Goal: Task Accomplishment & Management: Complete application form

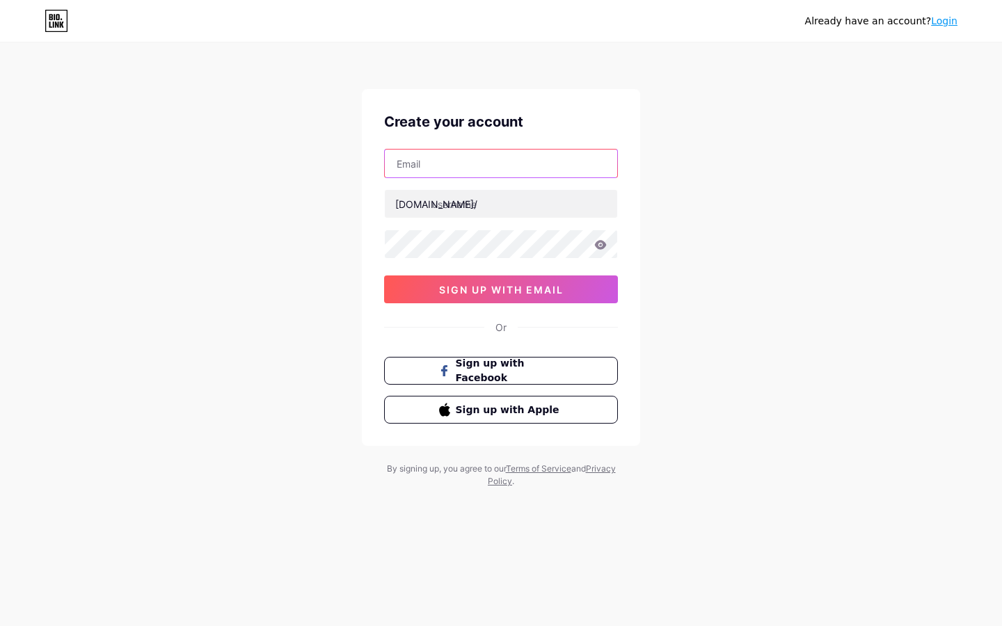
click at [461, 160] on input "text" at bounding box center [501, 164] width 232 height 28
type input "[EMAIL_ADDRESS][DOMAIN_NAME]"
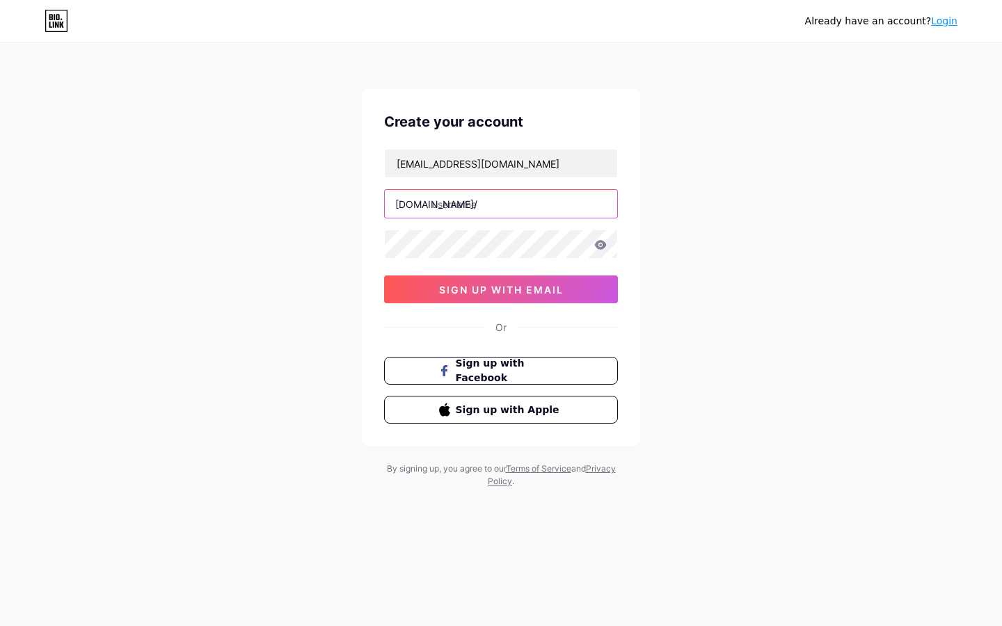
click at [483, 205] on input "text" at bounding box center [501, 204] width 232 height 28
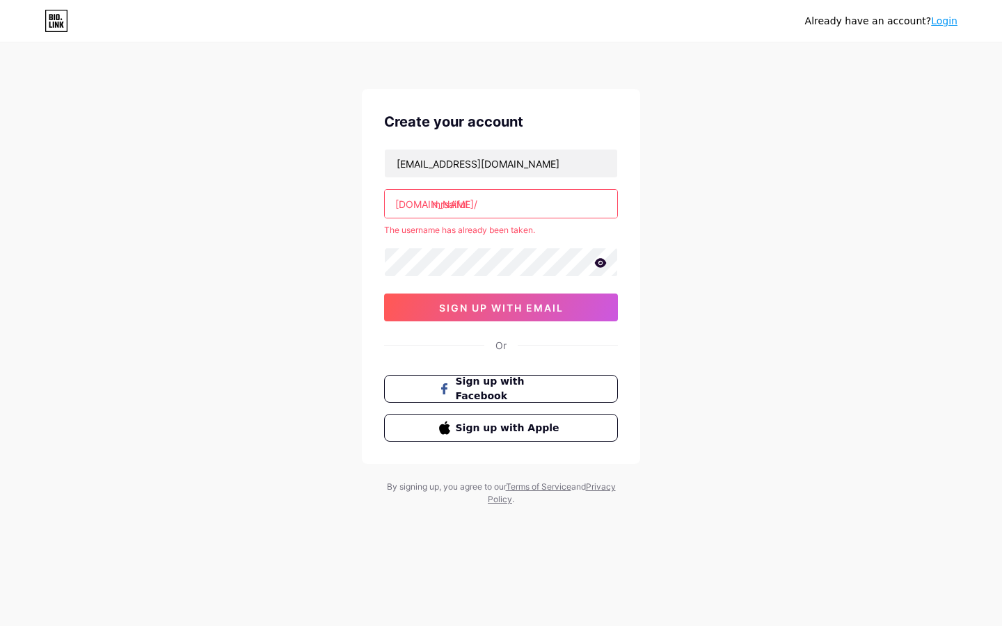
click at [603, 263] on icon at bounding box center [601, 262] width 12 height 9
click at [606, 269] on icon at bounding box center [600, 264] width 14 height 14
click at [605, 266] on icon at bounding box center [600, 263] width 13 height 10
click at [512, 307] on span "sign up with email" at bounding box center [501, 308] width 125 height 12
click at [480, 203] on input "mrsaiful" at bounding box center [501, 204] width 232 height 28
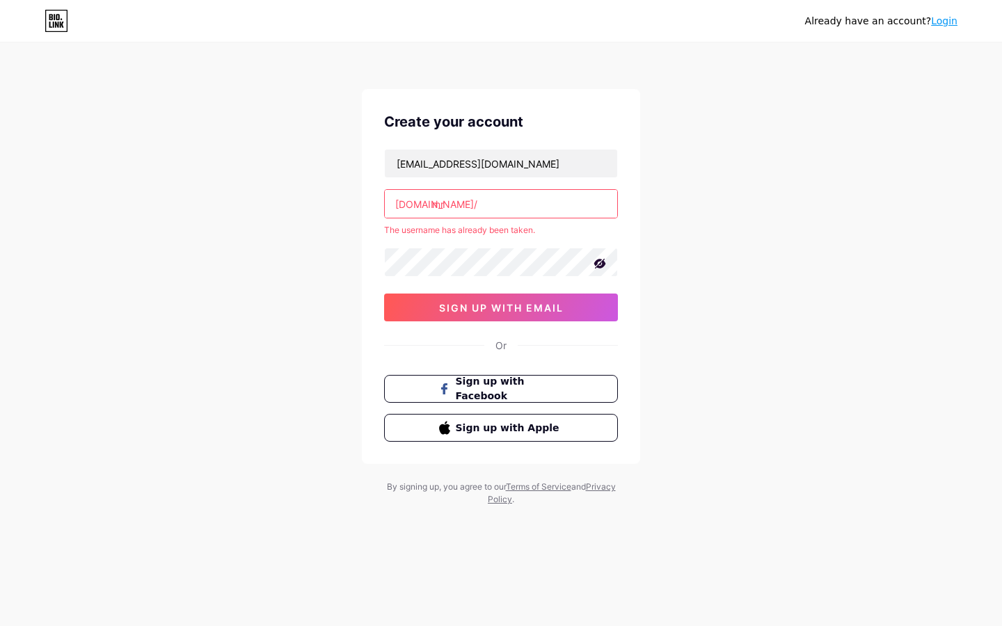
type input "m"
type input "r"
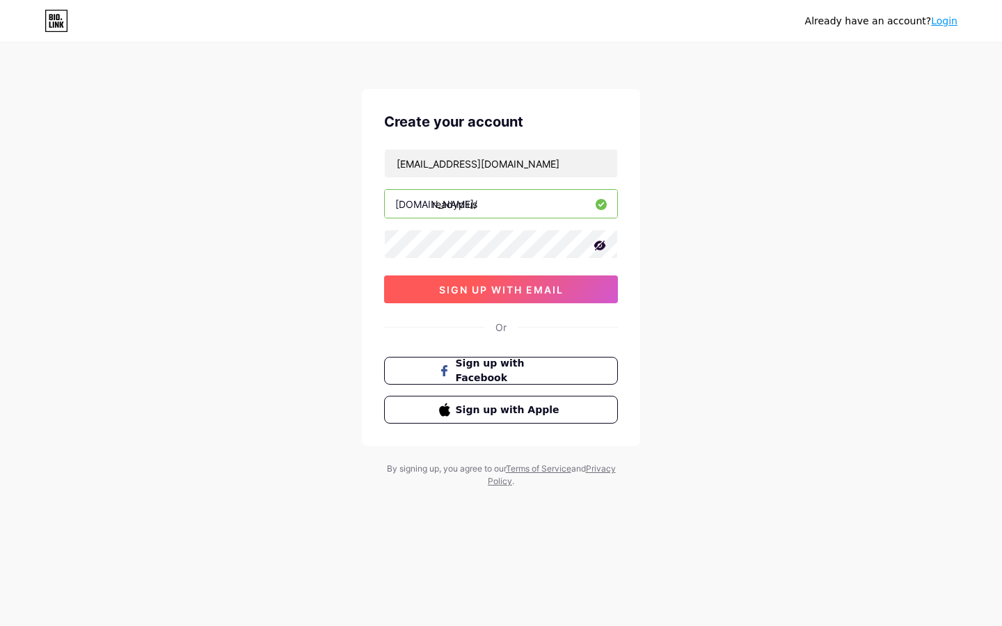
type input "readyplus"
click at [487, 288] on span "sign up with email" at bounding box center [501, 290] width 125 height 12
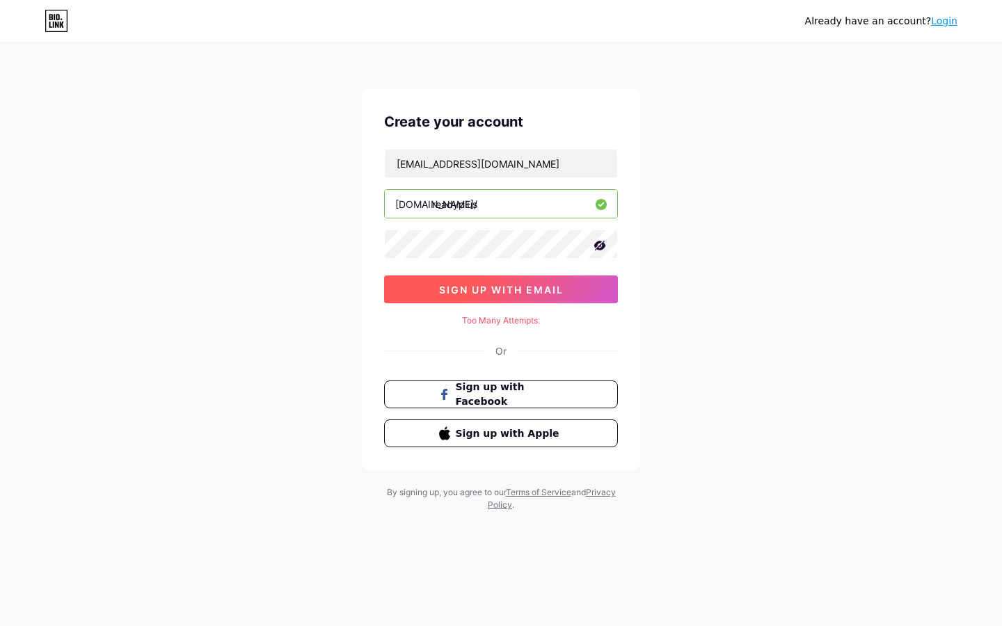
click at [487, 288] on span "sign up with email" at bounding box center [501, 290] width 125 height 12
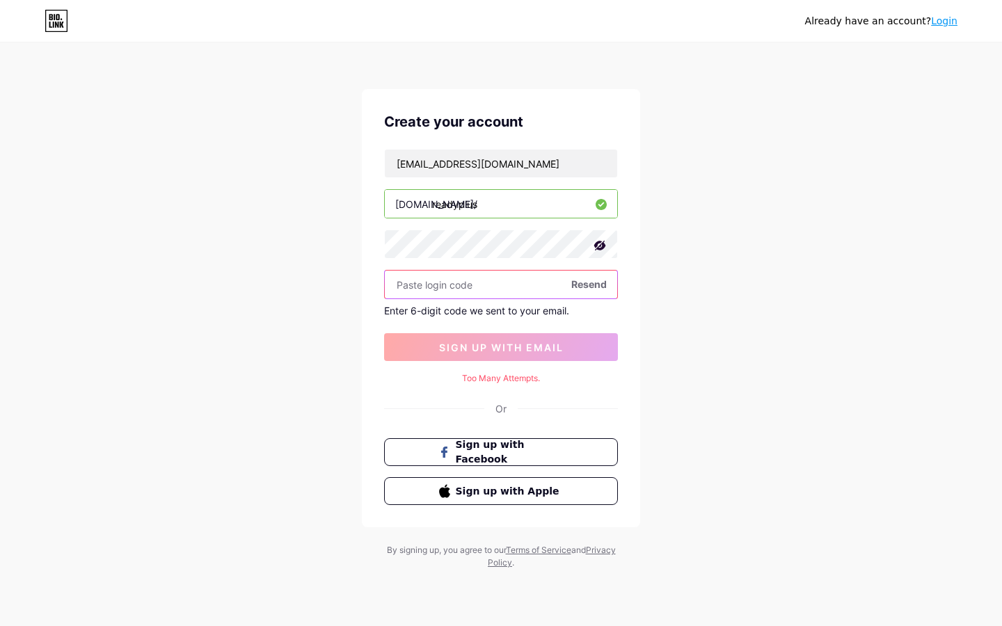
click at [441, 278] on input "text" at bounding box center [501, 285] width 232 height 28
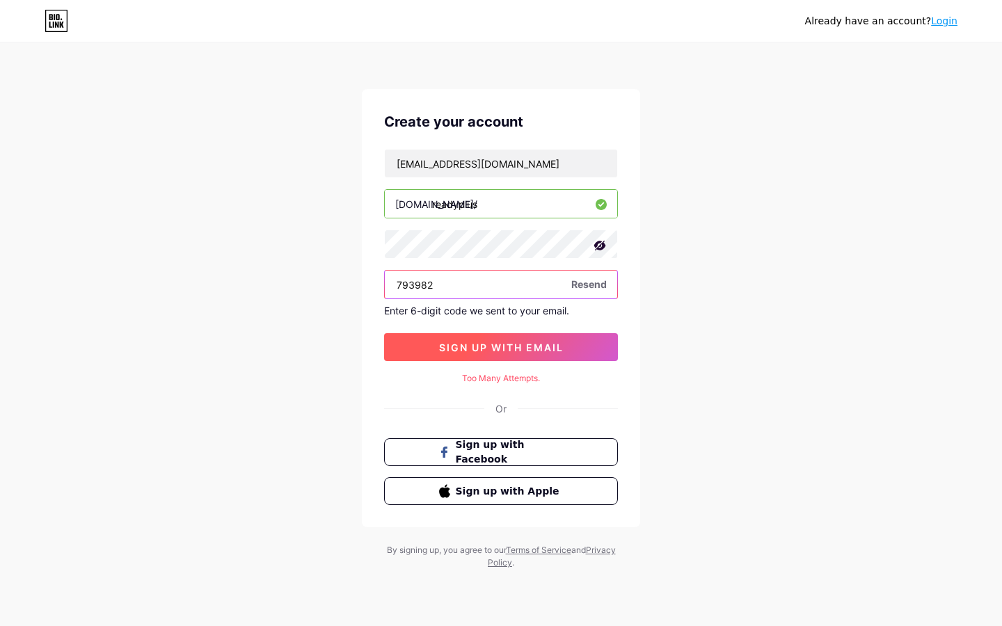
type input "793982"
click at [497, 346] on span "sign up with email" at bounding box center [501, 348] width 125 height 12
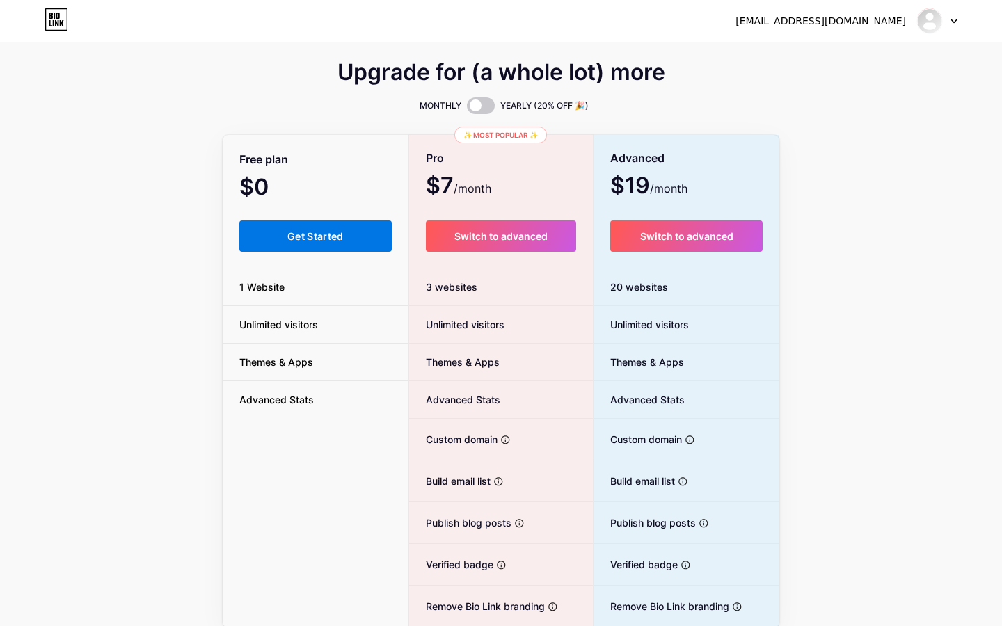
click at [349, 232] on button "Get Started" at bounding box center [315, 236] width 152 height 31
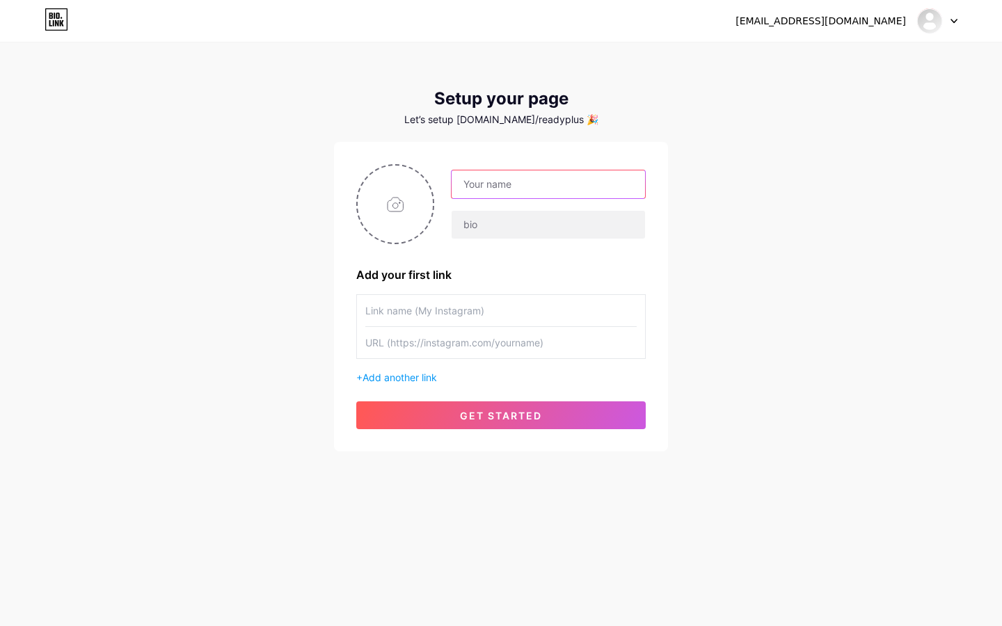
click at [496, 184] on input "text" at bounding box center [549, 185] width 194 height 28
click at [487, 187] on input "text" at bounding box center [549, 185] width 194 height 28
click at [711, 179] on div "[EMAIL_ADDRESS][DOMAIN_NAME] Dashboard Logout Setup your page Let’s setup [DOMA…" at bounding box center [501, 248] width 1002 height 496
click at [557, 190] on input "text" at bounding box center [549, 185] width 194 height 28
type input "READY+"
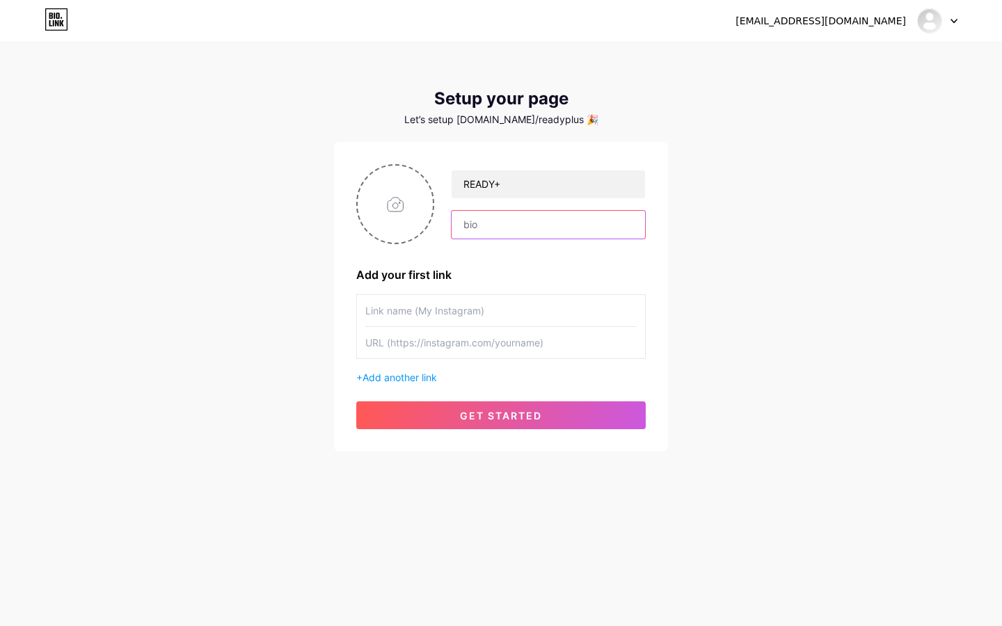
click at [524, 222] on input "text" at bounding box center [549, 225] width 194 height 28
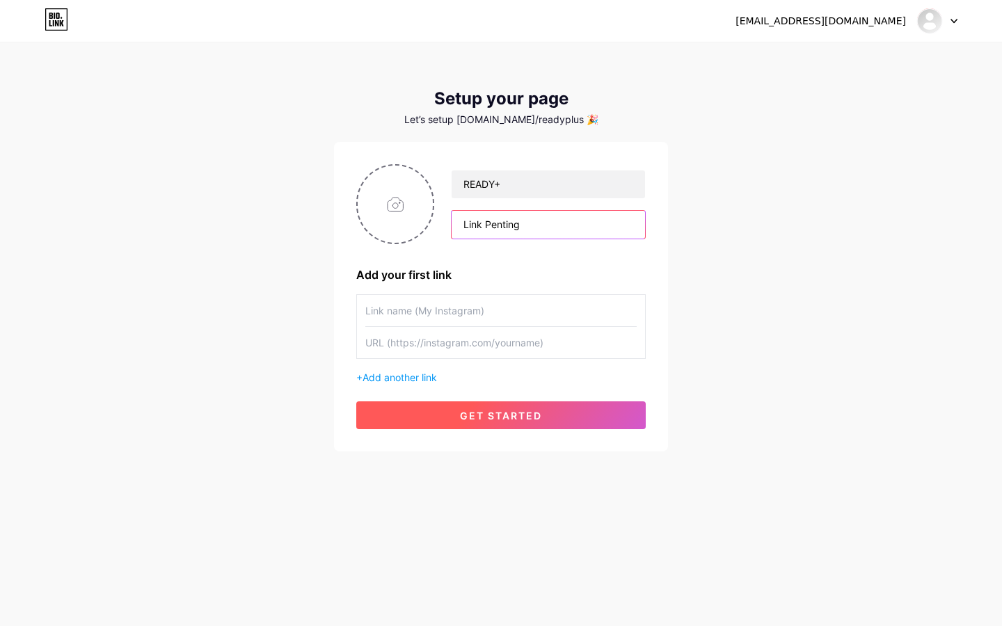
type input "Link Penting"
click at [503, 419] on span "get started" at bounding box center [501, 416] width 82 height 12
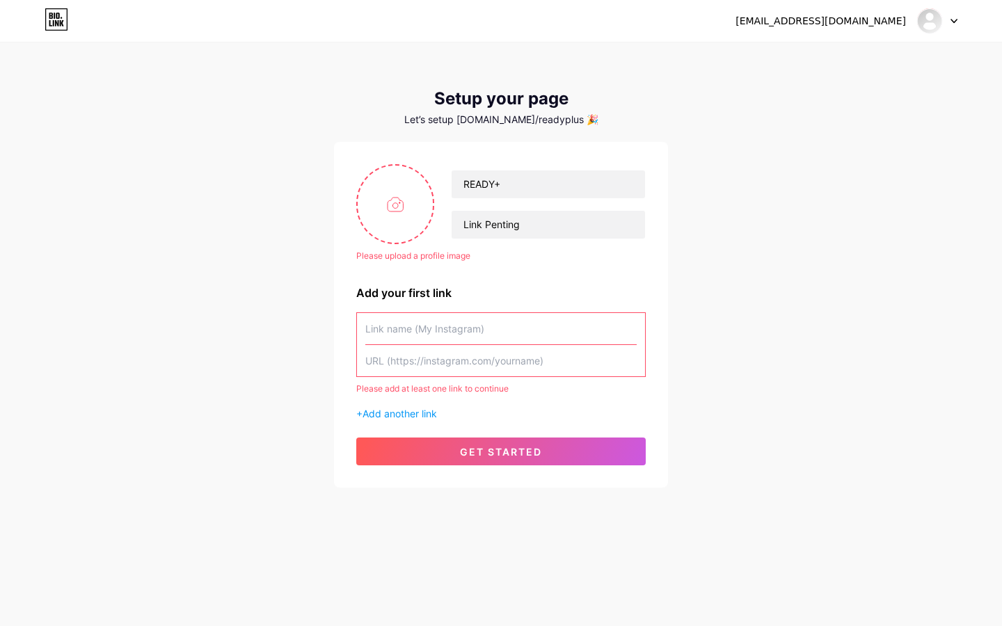
click at [451, 333] on input "text" at bounding box center [500, 328] width 271 height 31
click at [494, 451] on span "get started" at bounding box center [501, 452] width 82 height 12
click at [496, 446] on span "get started" at bounding box center [501, 452] width 82 height 12
click at [452, 389] on div "Please add at least one link to continue" at bounding box center [501, 389] width 290 height 13
click at [466, 350] on input "text" at bounding box center [500, 360] width 271 height 31
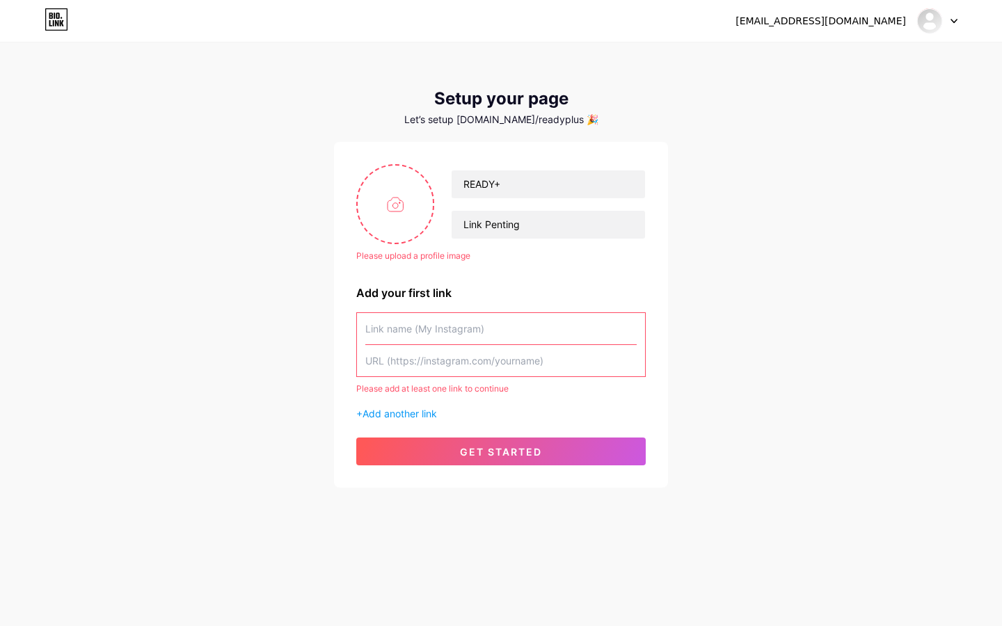
click at [473, 320] on input "text" at bounding box center [500, 328] width 271 height 31
type input "n"
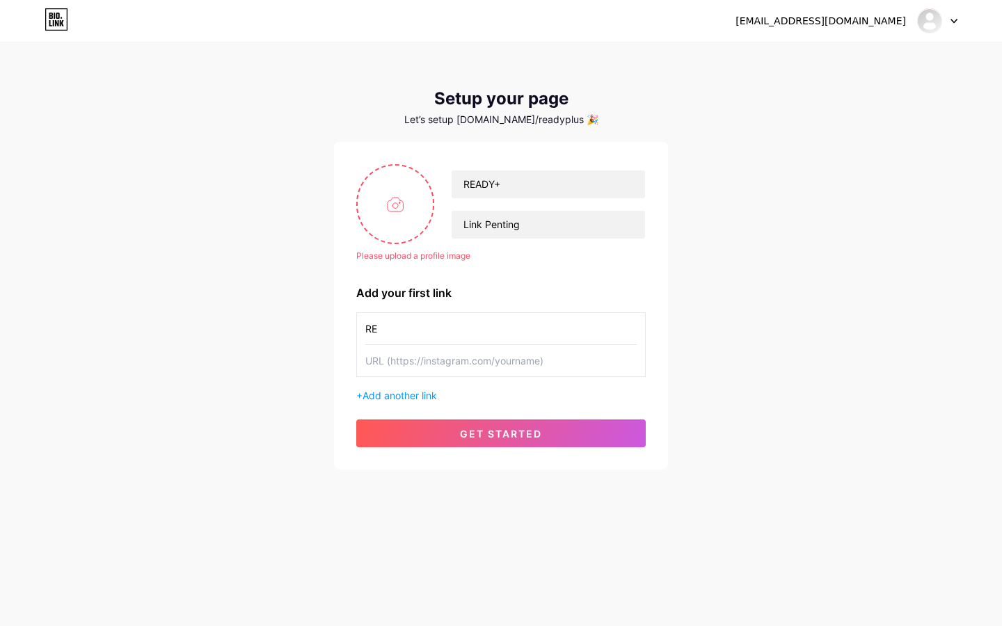
type input "R"
click at [405, 328] on input "text" at bounding box center [500, 328] width 271 height 31
type input "Leaped"
click at [415, 369] on input "text" at bounding box center [500, 360] width 271 height 31
paste input "[URL][DOMAIN_NAME]"
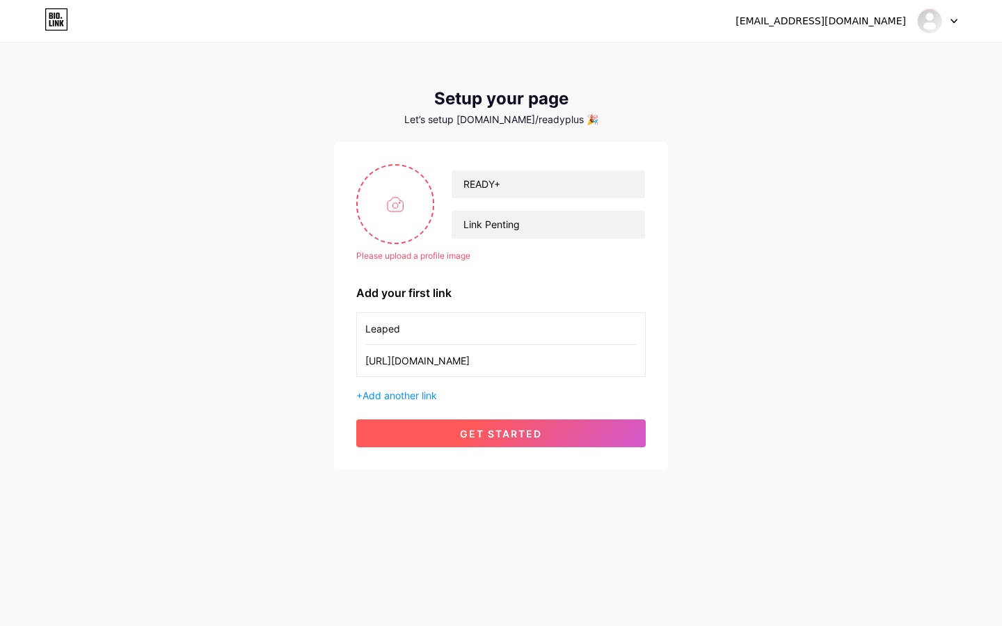
click at [459, 430] on button "get started" at bounding box center [501, 434] width 290 height 28
click at [487, 432] on span "get started" at bounding box center [501, 434] width 82 height 12
click at [475, 365] on input "[URL][DOMAIN_NAME]" at bounding box center [500, 360] width 271 height 31
drag, startPoint x: 606, startPoint y: 363, endPoint x: 372, endPoint y: 358, distance: 233.9
click at [372, 358] on input "[URL][DOMAIN_NAME]" at bounding box center [500, 360] width 271 height 31
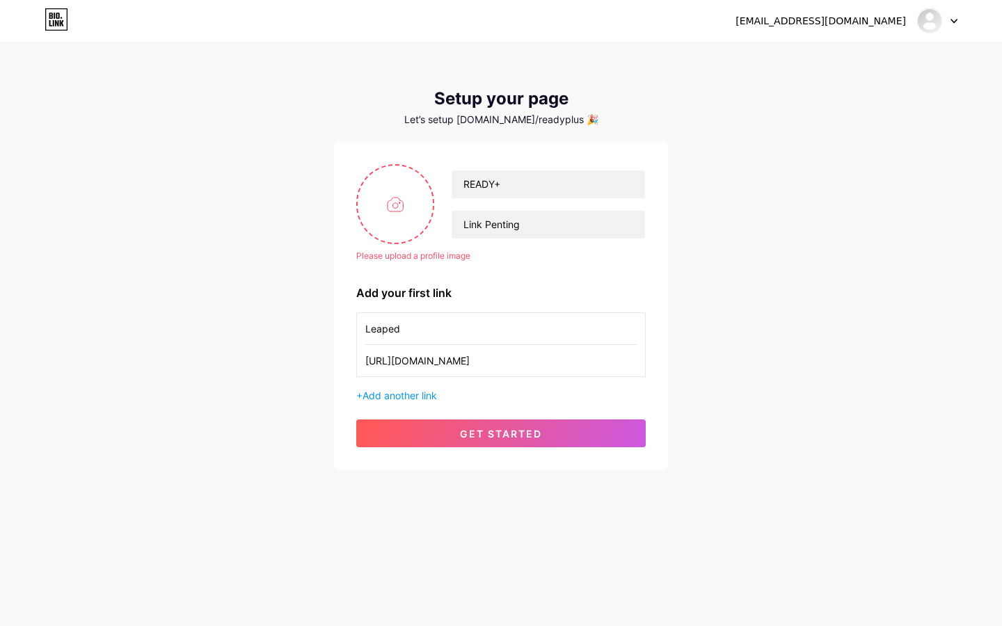
type input "h"
drag, startPoint x: 406, startPoint y: 327, endPoint x: 352, endPoint y: 327, distance: 54.3
click at [352, 327] on div "Please upload a profile image READY+ Link Penting Please upload a profile image…" at bounding box center [501, 306] width 334 height 328
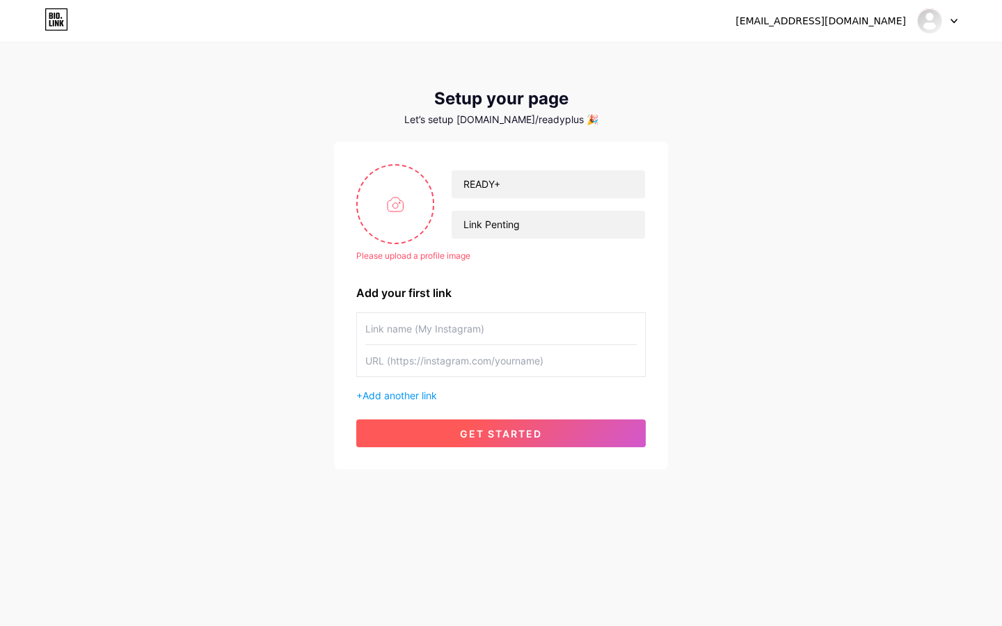
click at [454, 432] on button "get started" at bounding box center [501, 434] width 290 height 28
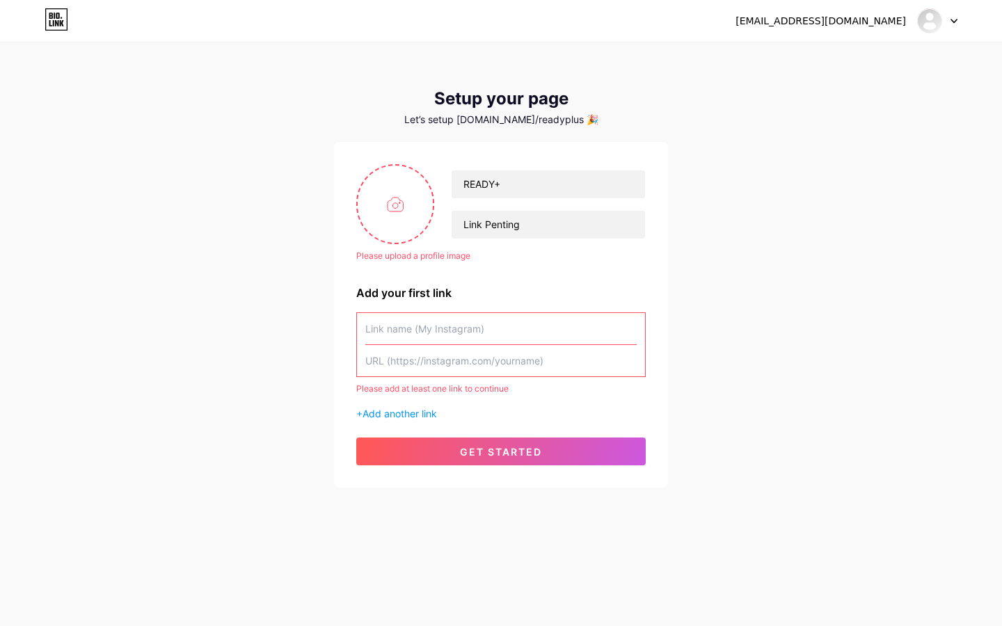
click at [436, 363] on input "text" at bounding box center [500, 360] width 271 height 31
paste input "[URL][DOMAIN_NAME]"
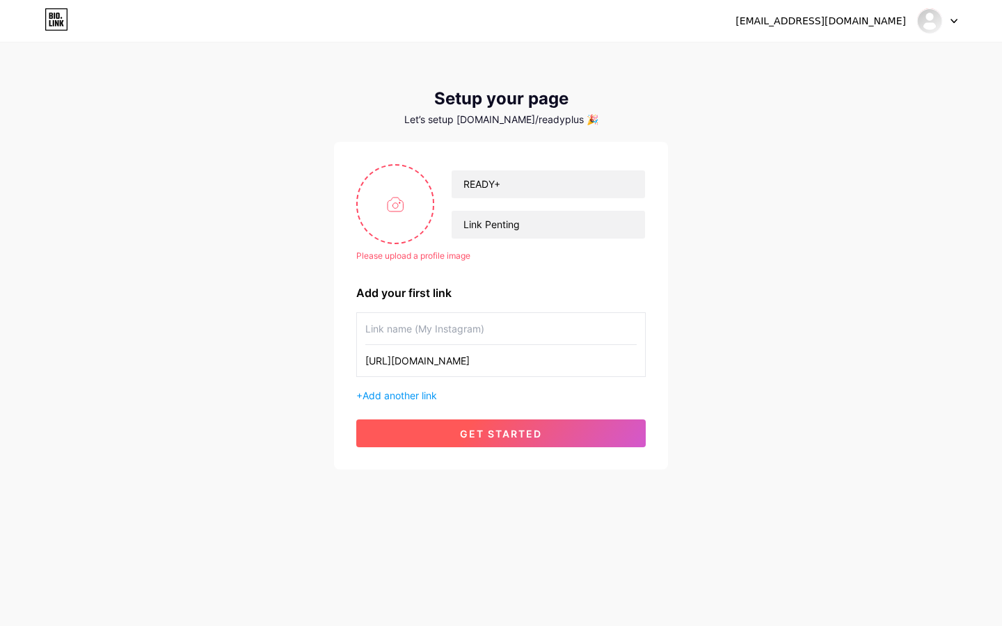
type input "[URL][DOMAIN_NAME]"
click at [497, 435] on span "get started" at bounding box center [501, 434] width 82 height 12
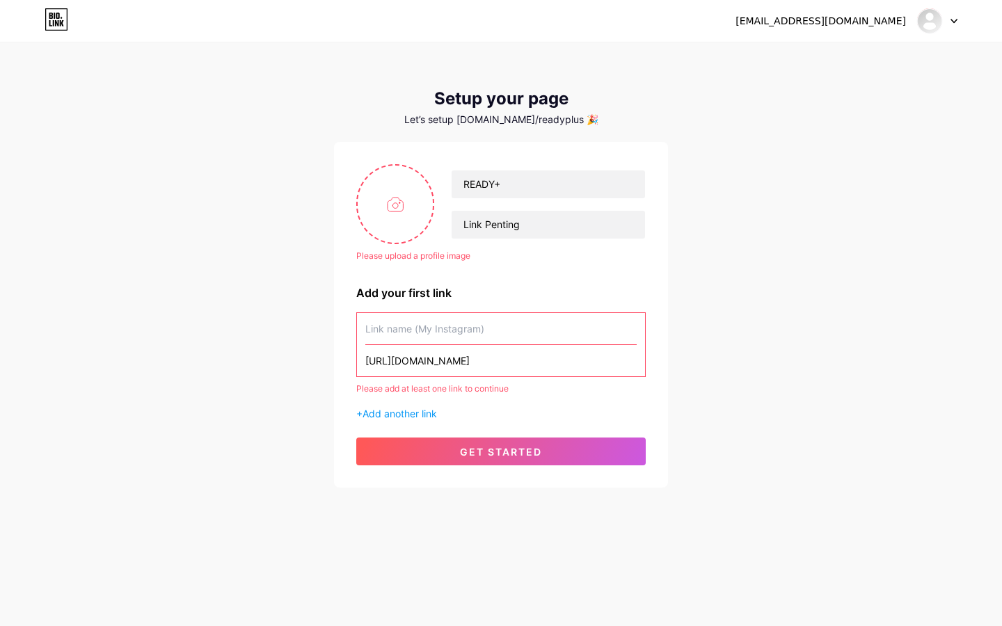
click at [471, 332] on input "text" at bounding box center [500, 328] width 271 height 31
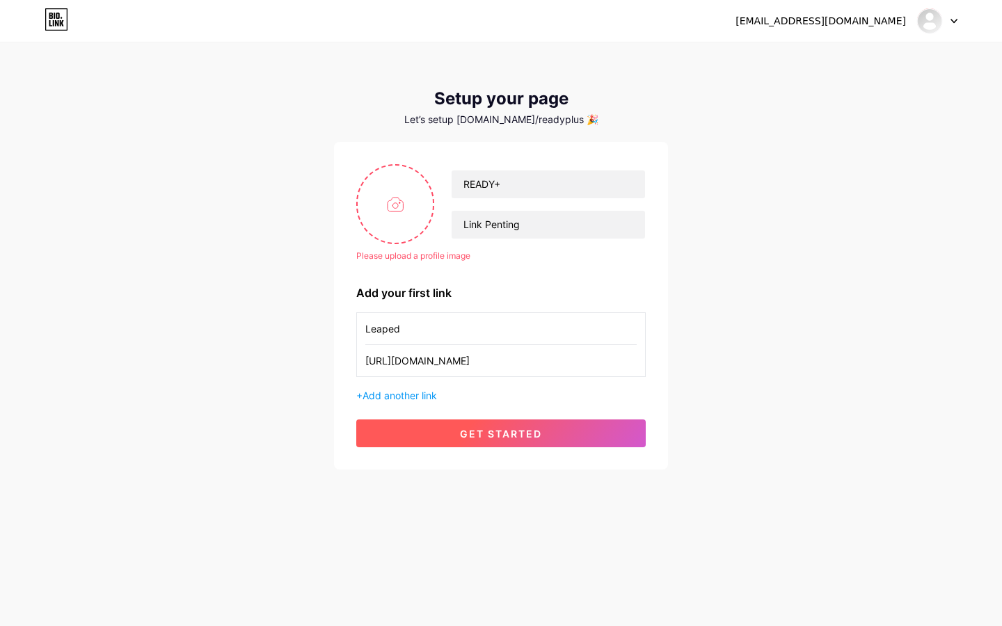
type input "Leaped"
click at [505, 435] on span "get started" at bounding box center [501, 434] width 82 height 12
click at [420, 399] on span "Add another link" at bounding box center [400, 396] width 74 height 12
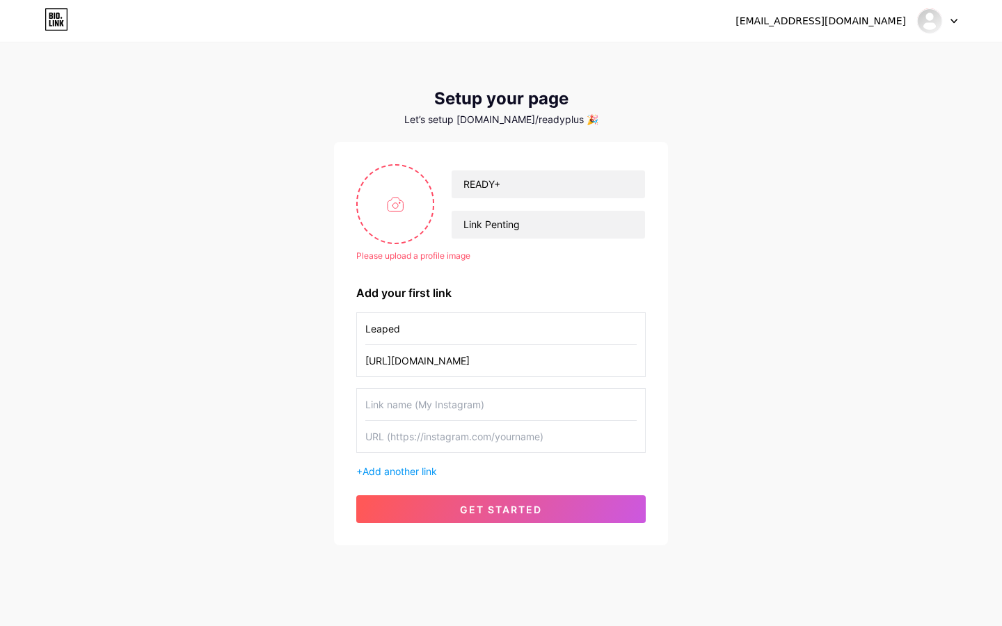
click at [412, 387] on div "Leaped [URL][DOMAIN_NAME] + Add another link" at bounding box center [501, 396] width 290 height 166
click at [413, 402] on input "text" at bounding box center [500, 404] width 271 height 31
click at [445, 282] on div "Please upload a profile image READY+ Link Penting Please upload a profile image…" at bounding box center [501, 343] width 290 height 359
click at [445, 257] on div "Please upload a profile image" at bounding box center [501, 256] width 290 height 13
click at [395, 202] on input "file" at bounding box center [395, 204] width 75 height 77
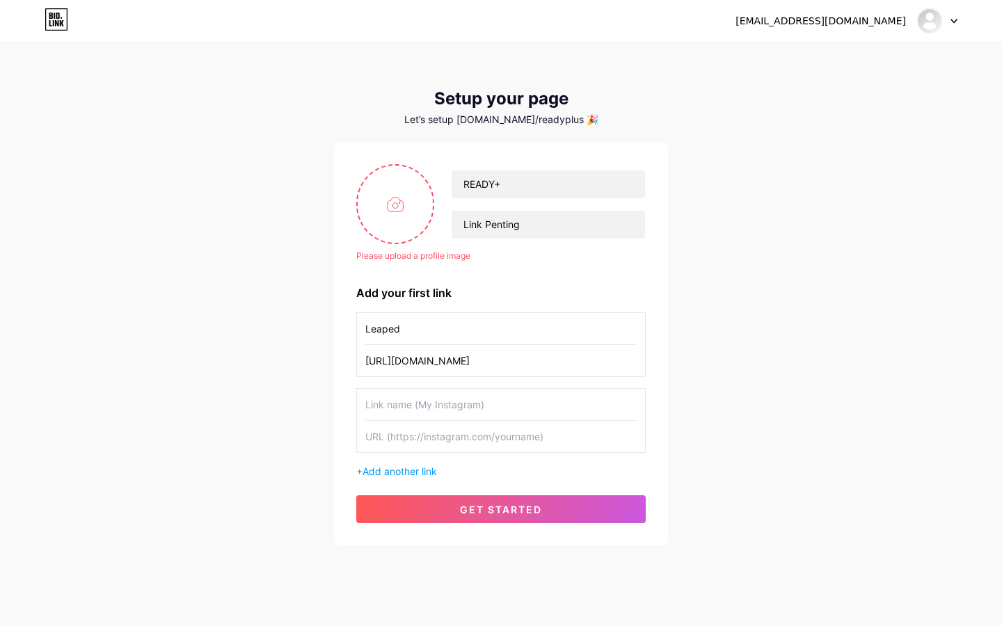
click at [460, 329] on input "Leaped" at bounding box center [500, 328] width 271 height 31
click at [477, 514] on span "get started" at bounding box center [501, 510] width 82 height 12
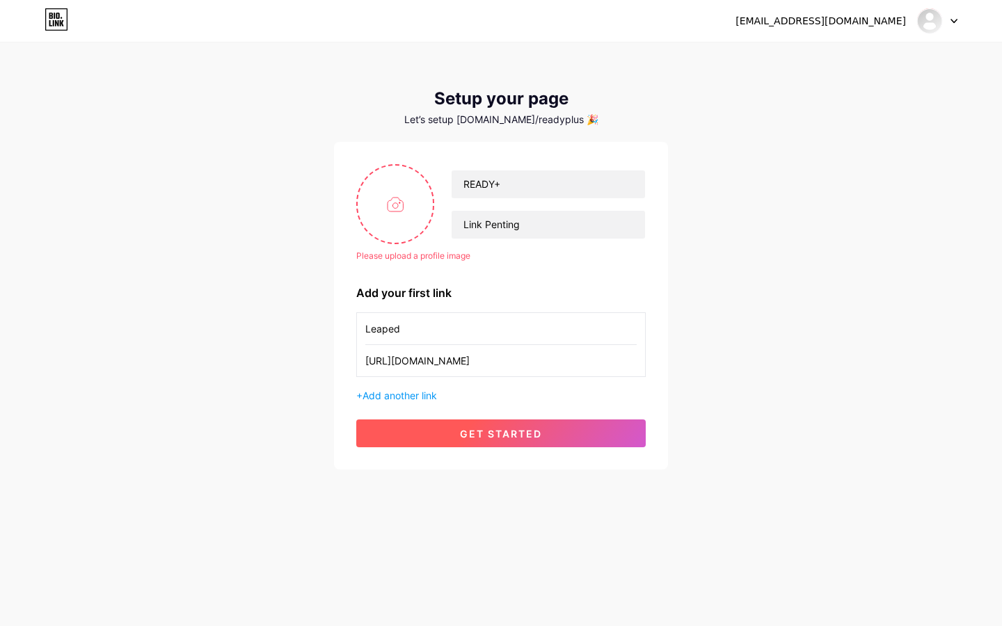
click at [474, 444] on button "get started" at bounding box center [501, 434] width 290 height 28
click at [943, 22] on div at bounding box center [937, 20] width 40 height 25
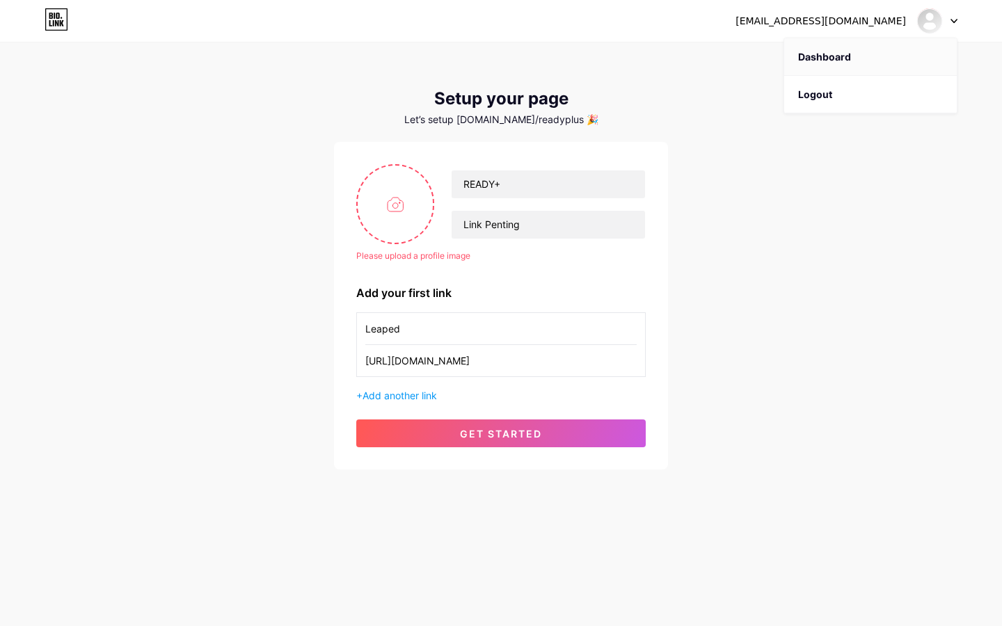
click at [836, 54] on link "Dashboard" at bounding box center [870, 57] width 173 height 38
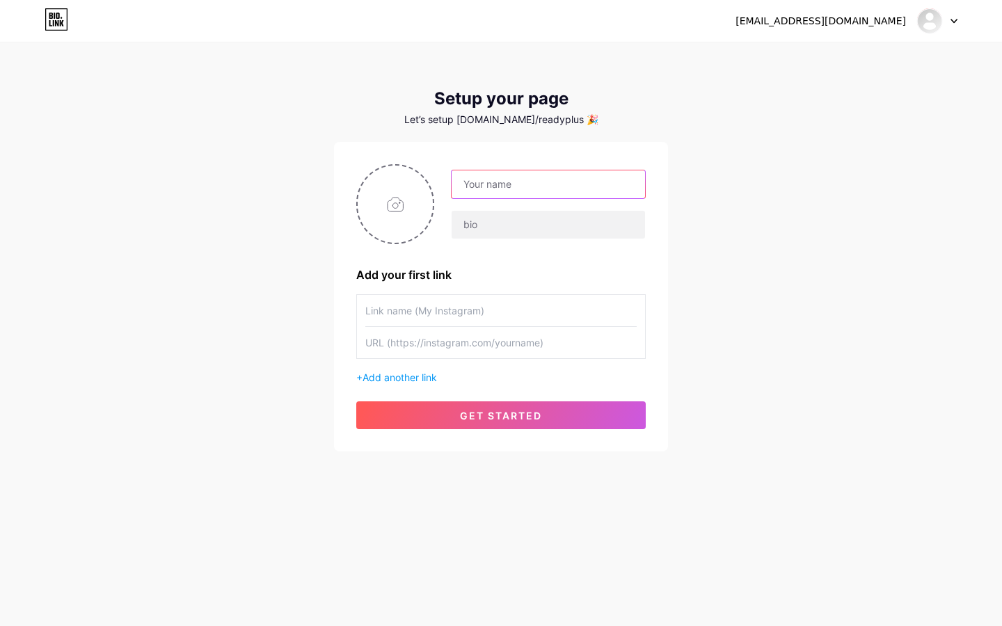
click at [481, 190] on input "text" at bounding box center [549, 185] width 194 height 28
click at [512, 185] on input "text" at bounding box center [549, 185] width 194 height 28
type input "Mr [PERSON_NAME]"
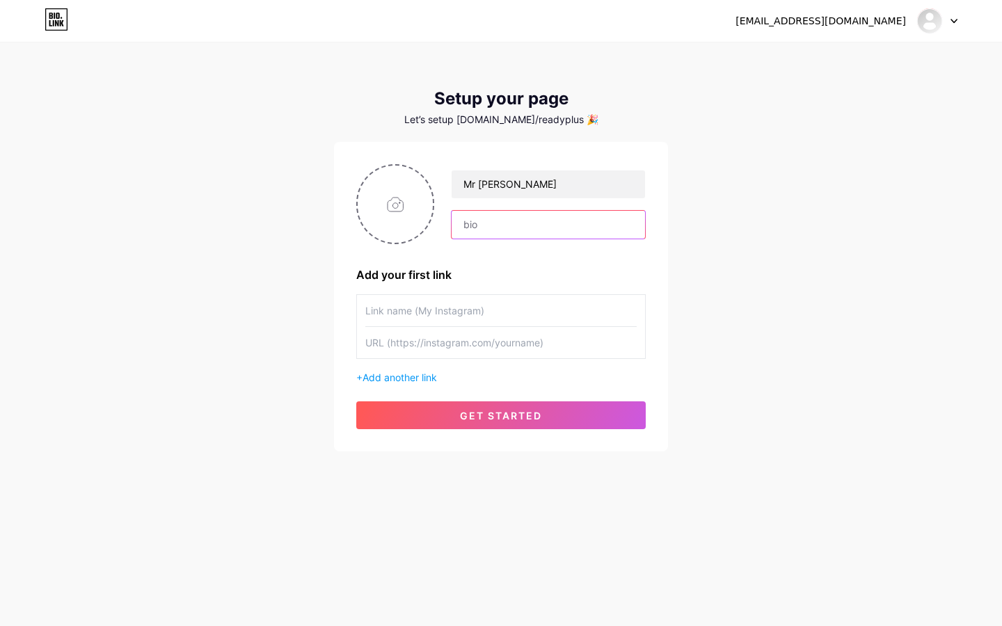
click at [505, 233] on input "text" at bounding box center [549, 225] width 194 height 28
click at [504, 228] on input "text" at bounding box center [549, 225] width 194 height 28
click at [500, 120] on div "Let’s setup [DOMAIN_NAME]/readyplus 🎉" at bounding box center [501, 119] width 334 height 11
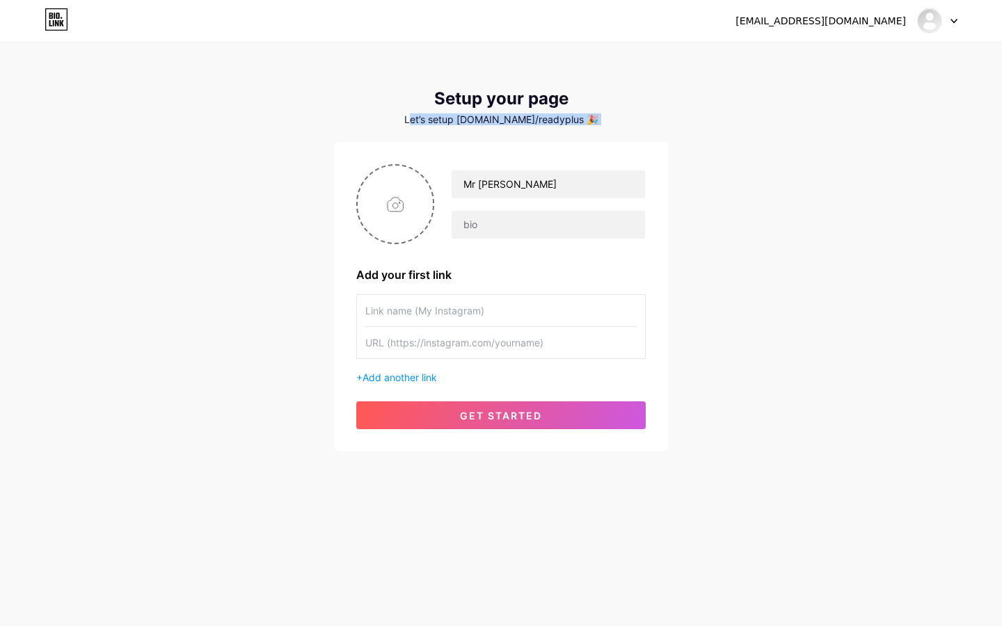
drag, startPoint x: 432, startPoint y: 118, endPoint x: 580, endPoint y: 127, distance: 148.5
click at [580, 127] on div "Setup your page Let’s setup [DOMAIN_NAME]/readyplus 🎉 Mr [PERSON_NAME] Add your…" at bounding box center [501, 270] width 334 height 363
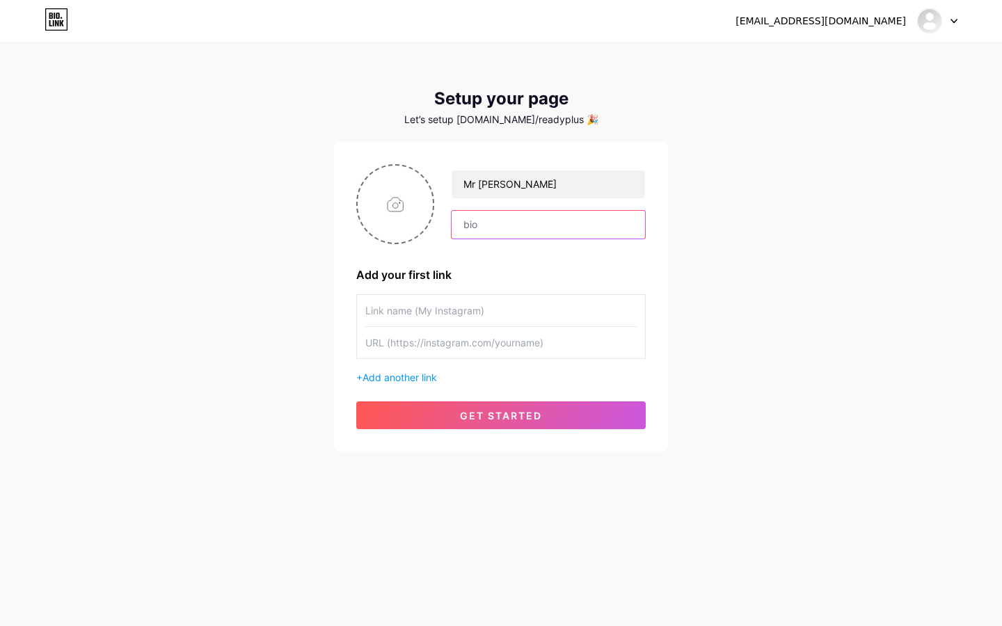
click at [518, 216] on input "text" at bounding box center [549, 225] width 194 height 28
type input "R"
type input "Link Penting"
click at [464, 313] on input "text" at bounding box center [500, 310] width 271 height 31
click at [451, 352] on input "text" at bounding box center [500, 342] width 271 height 31
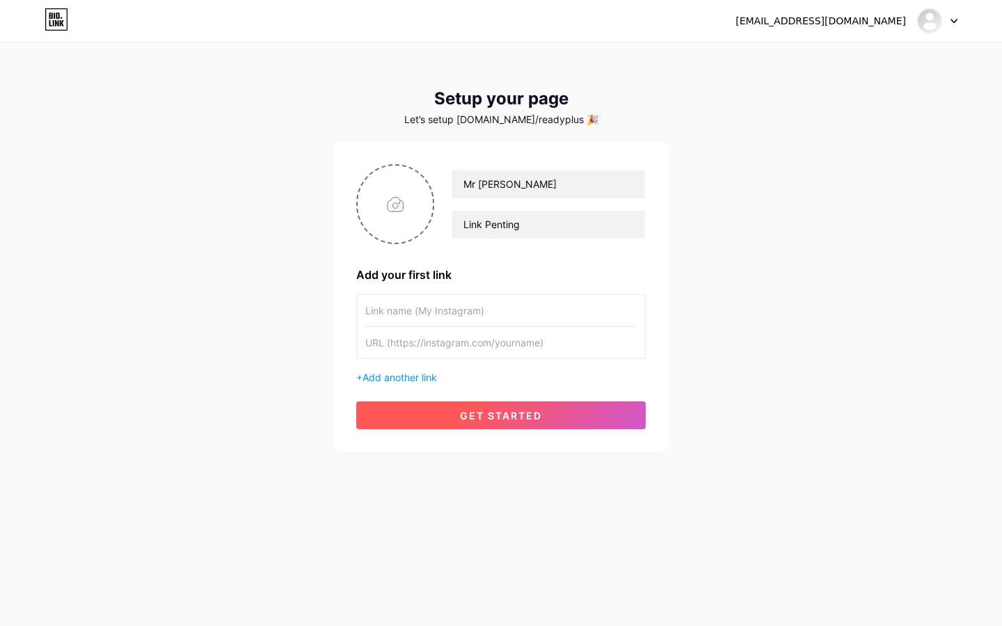
click at [453, 409] on button "get started" at bounding box center [501, 416] width 290 height 28
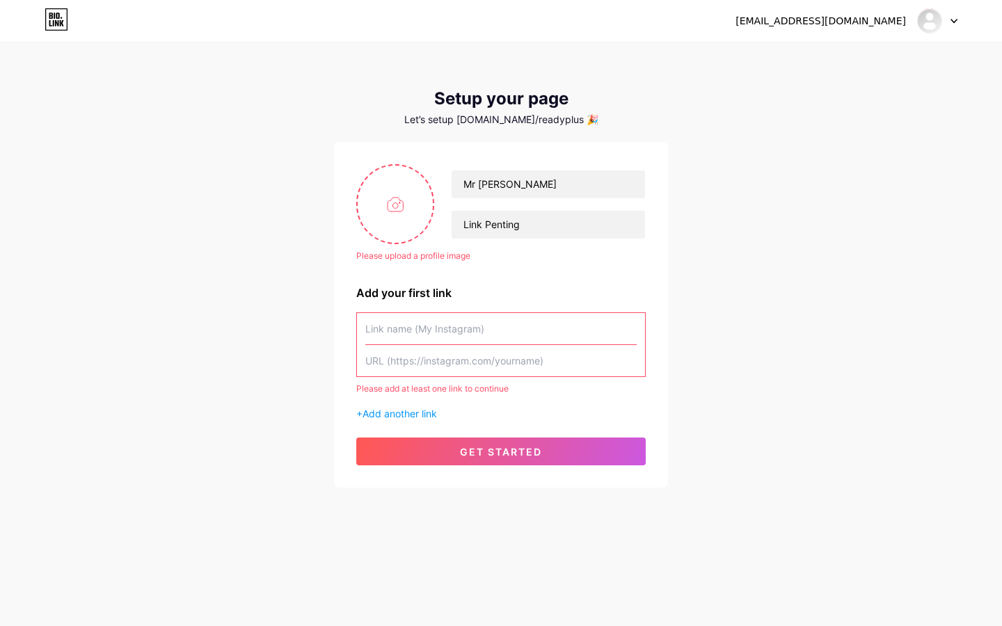
click at [437, 17] on div "[EMAIL_ADDRESS][DOMAIN_NAME] Dashboard Logout" at bounding box center [501, 20] width 1002 height 25
